Goal: Transaction & Acquisition: Purchase product/service

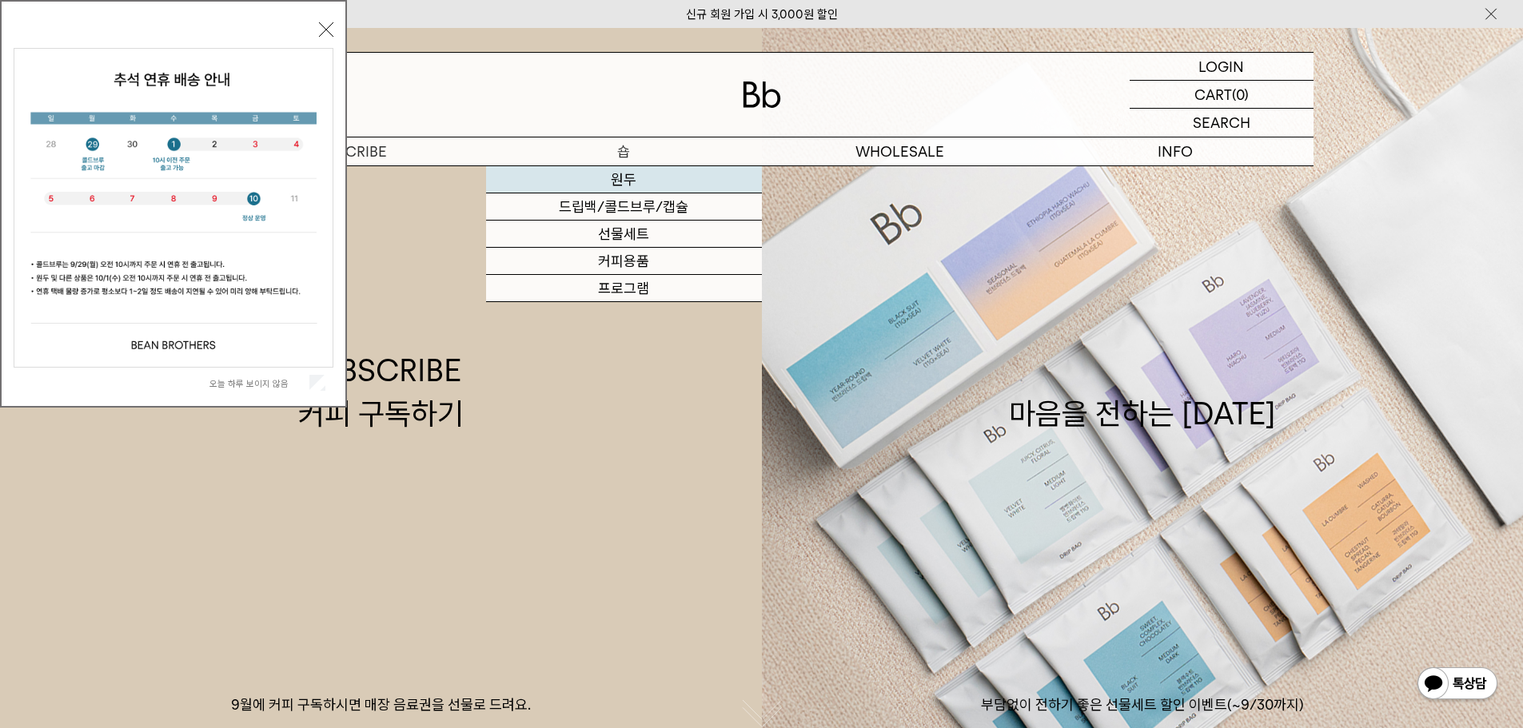
click at [628, 181] on link "원두" at bounding box center [624, 179] width 276 height 27
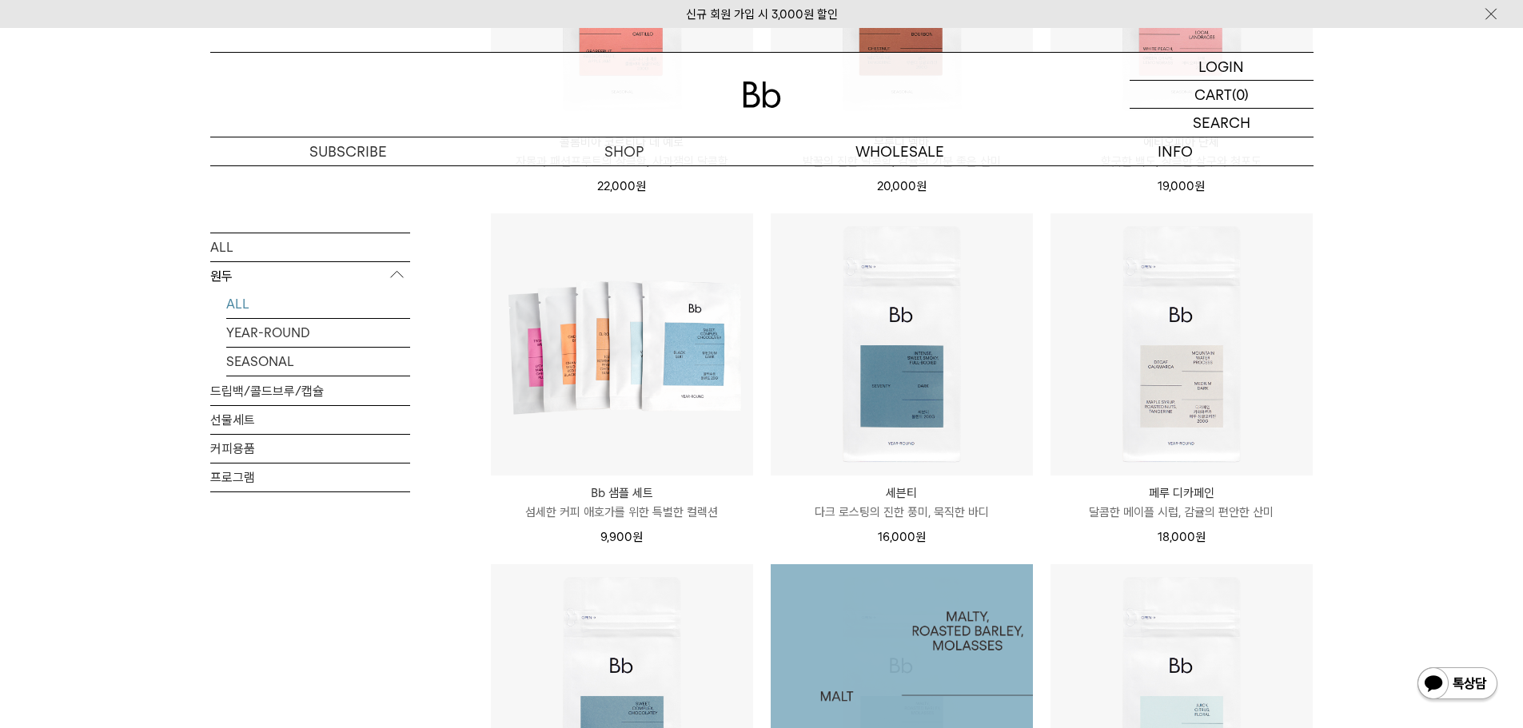
scroll to position [1065, 0]
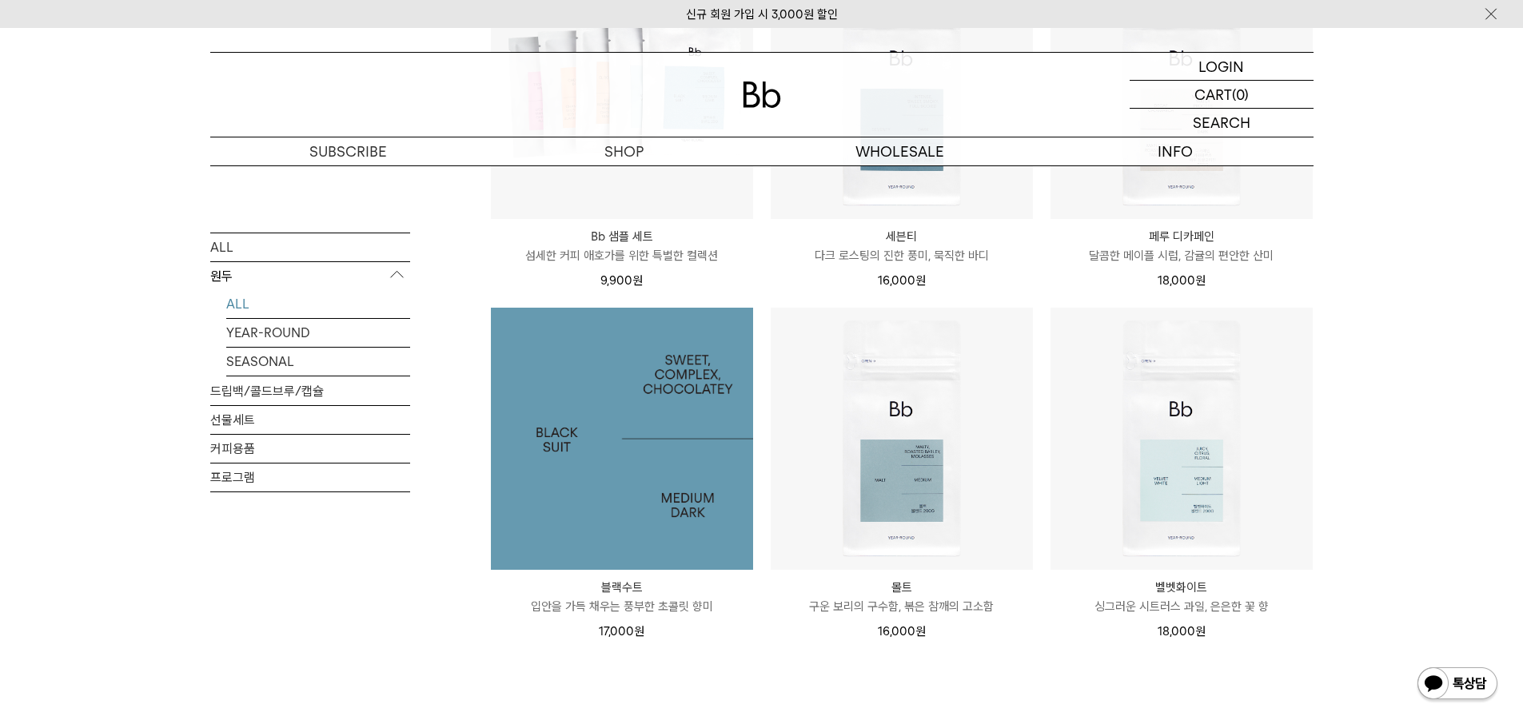
click at [659, 428] on img at bounding box center [622, 439] width 262 height 262
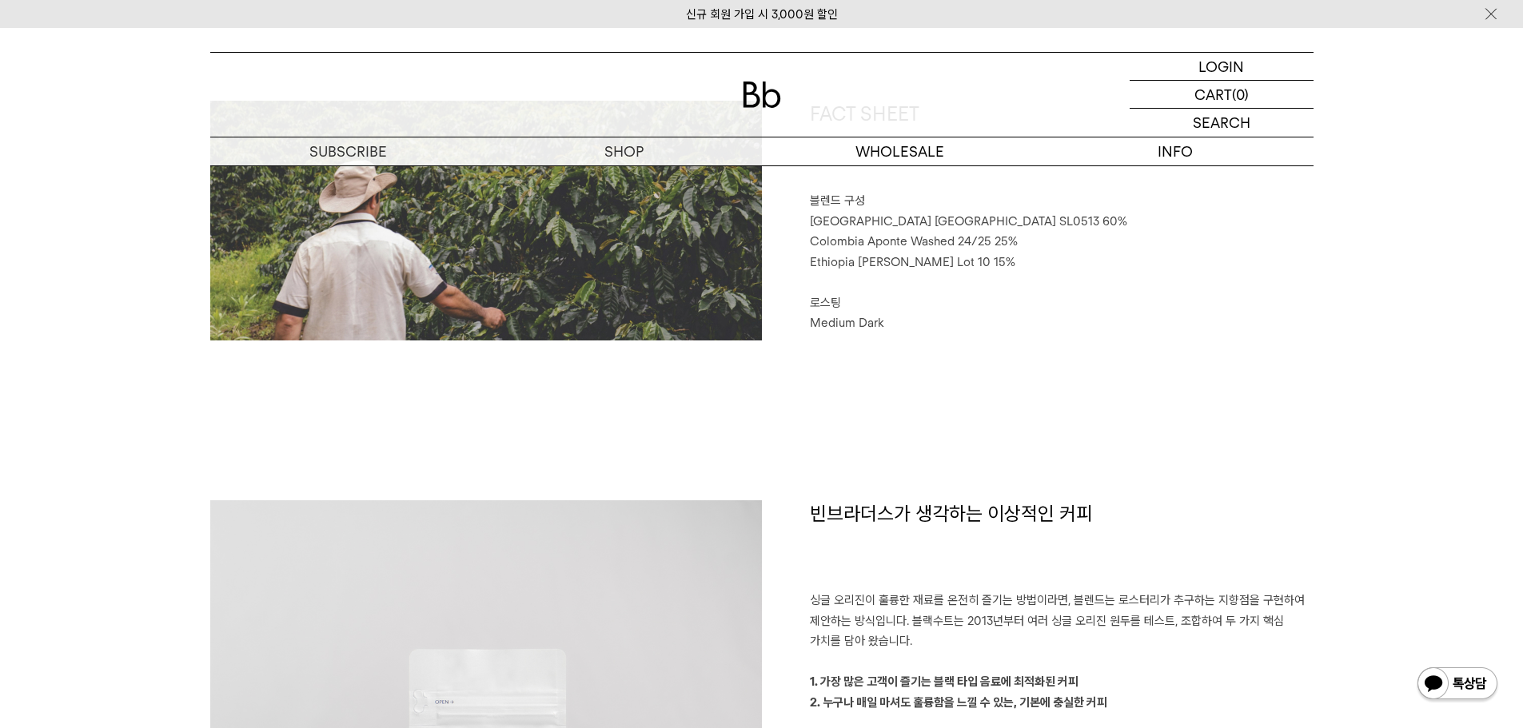
scroll to position [1172, 0]
